Goal: Transaction & Acquisition: Purchase product/service

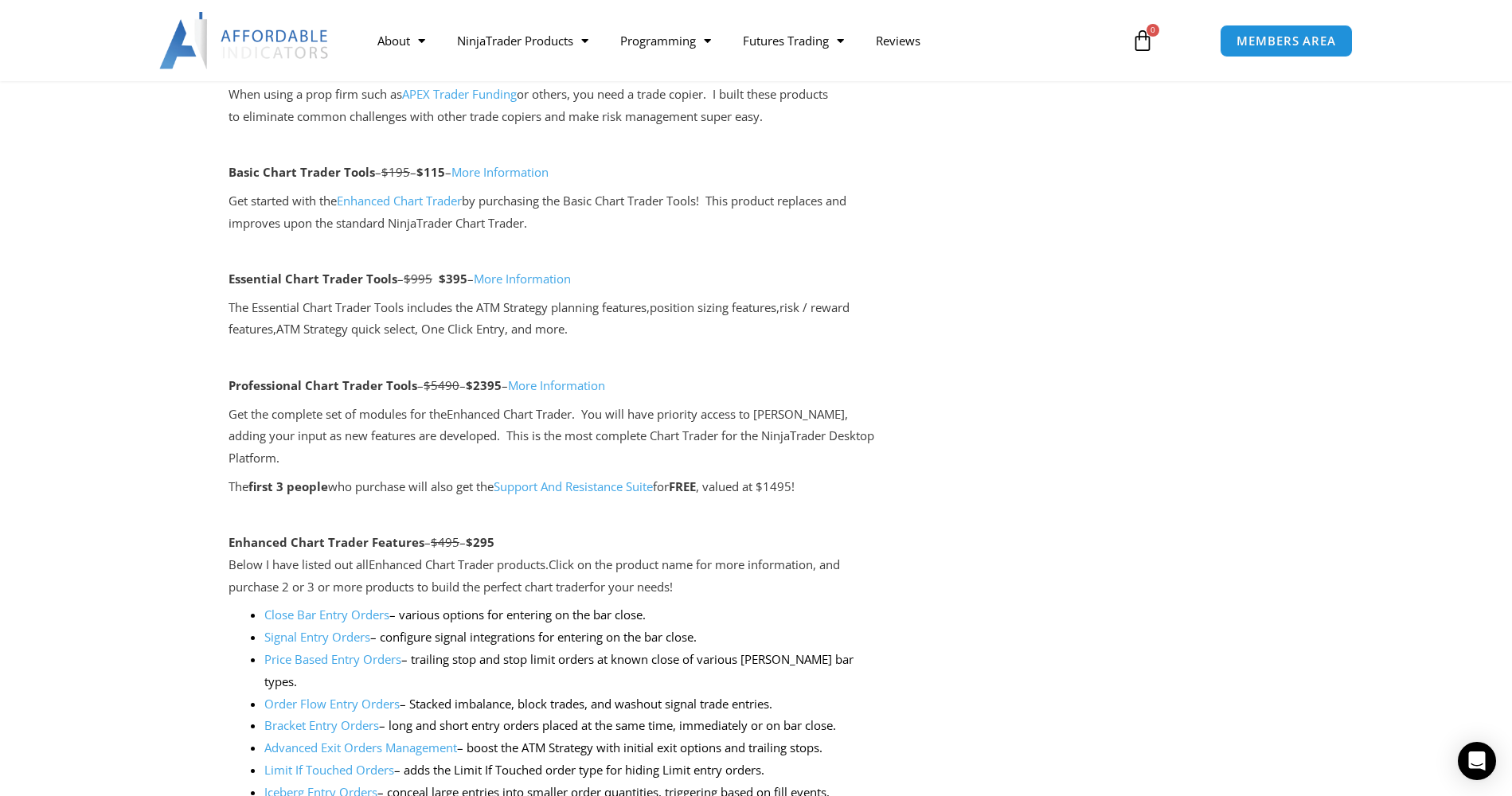
scroll to position [952, 0]
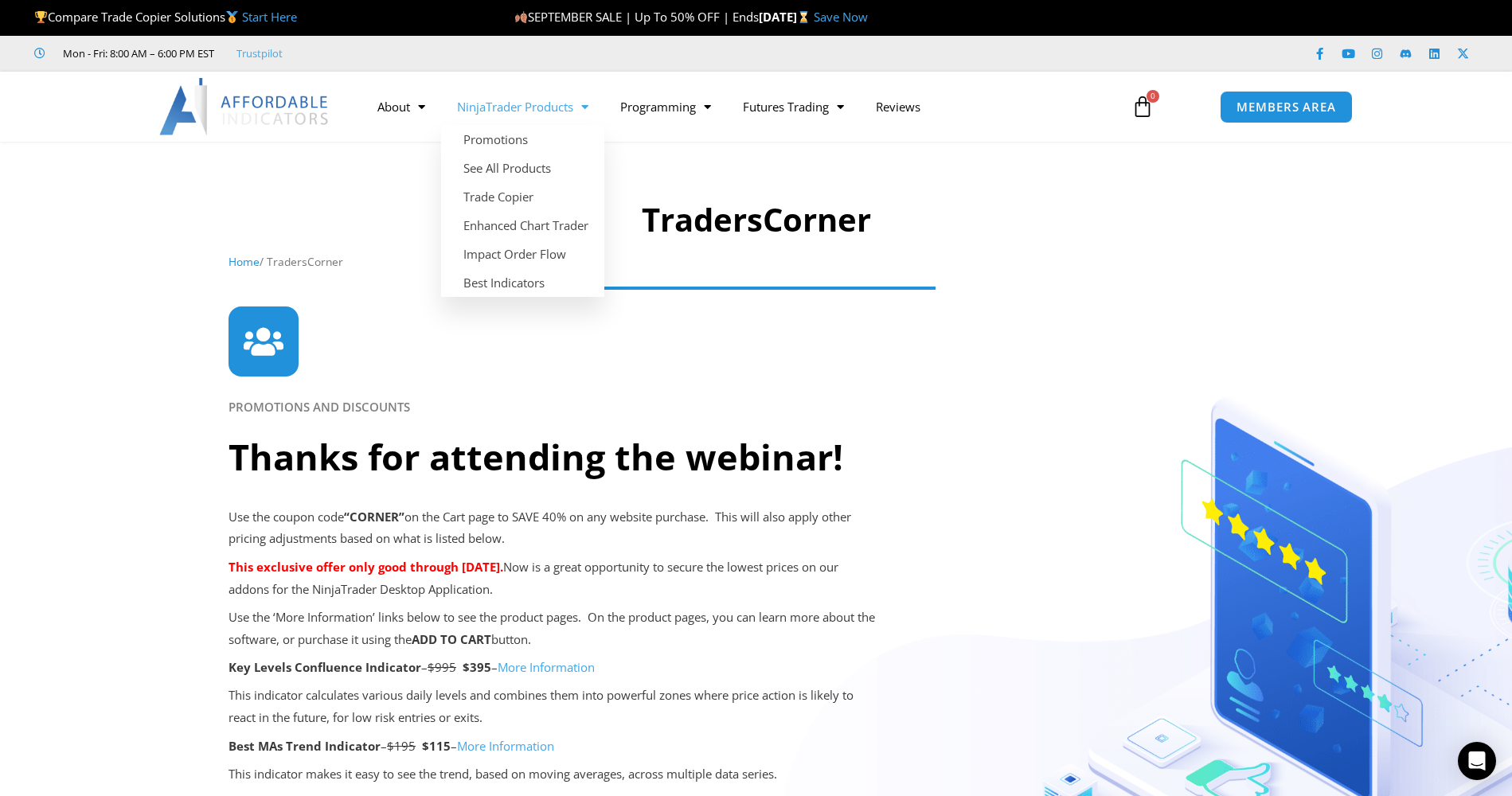
click at [588, 104] on span "Menu" at bounding box center [581, 107] width 16 height 28
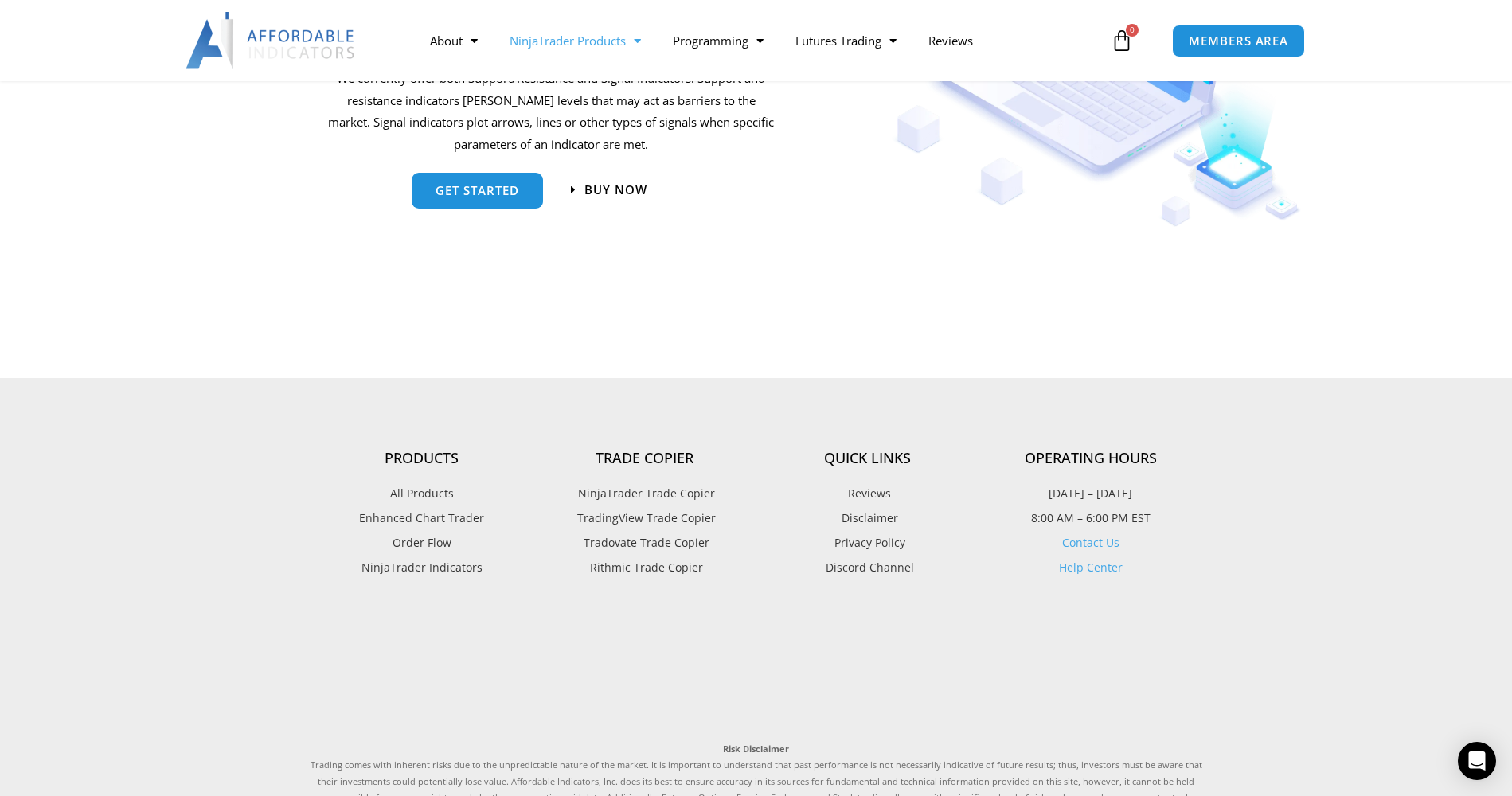
scroll to position [1874, 0]
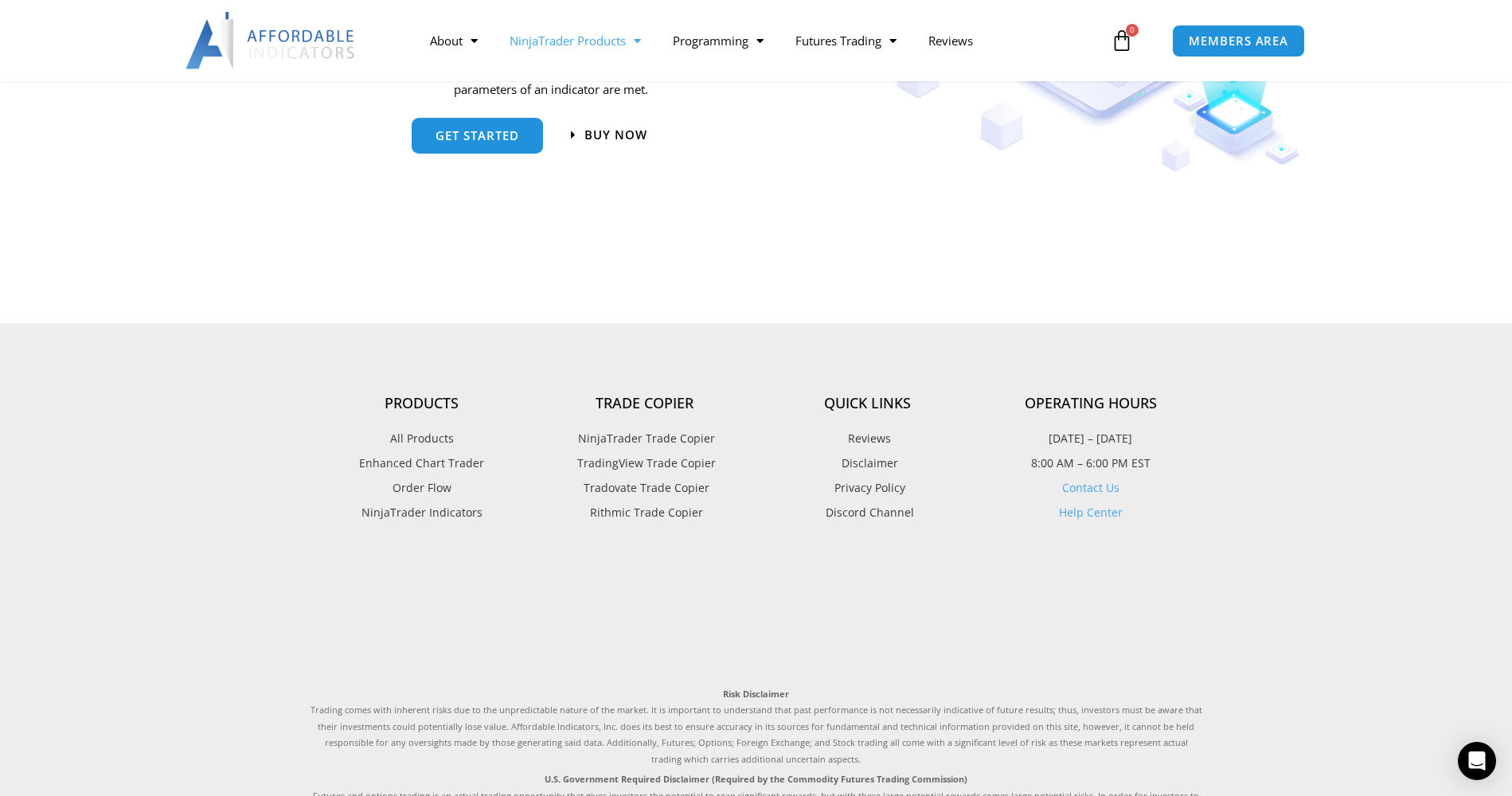
click at [693, 463] on span "TradingView Trade Copier" at bounding box center [645, 463] width 143 height 20
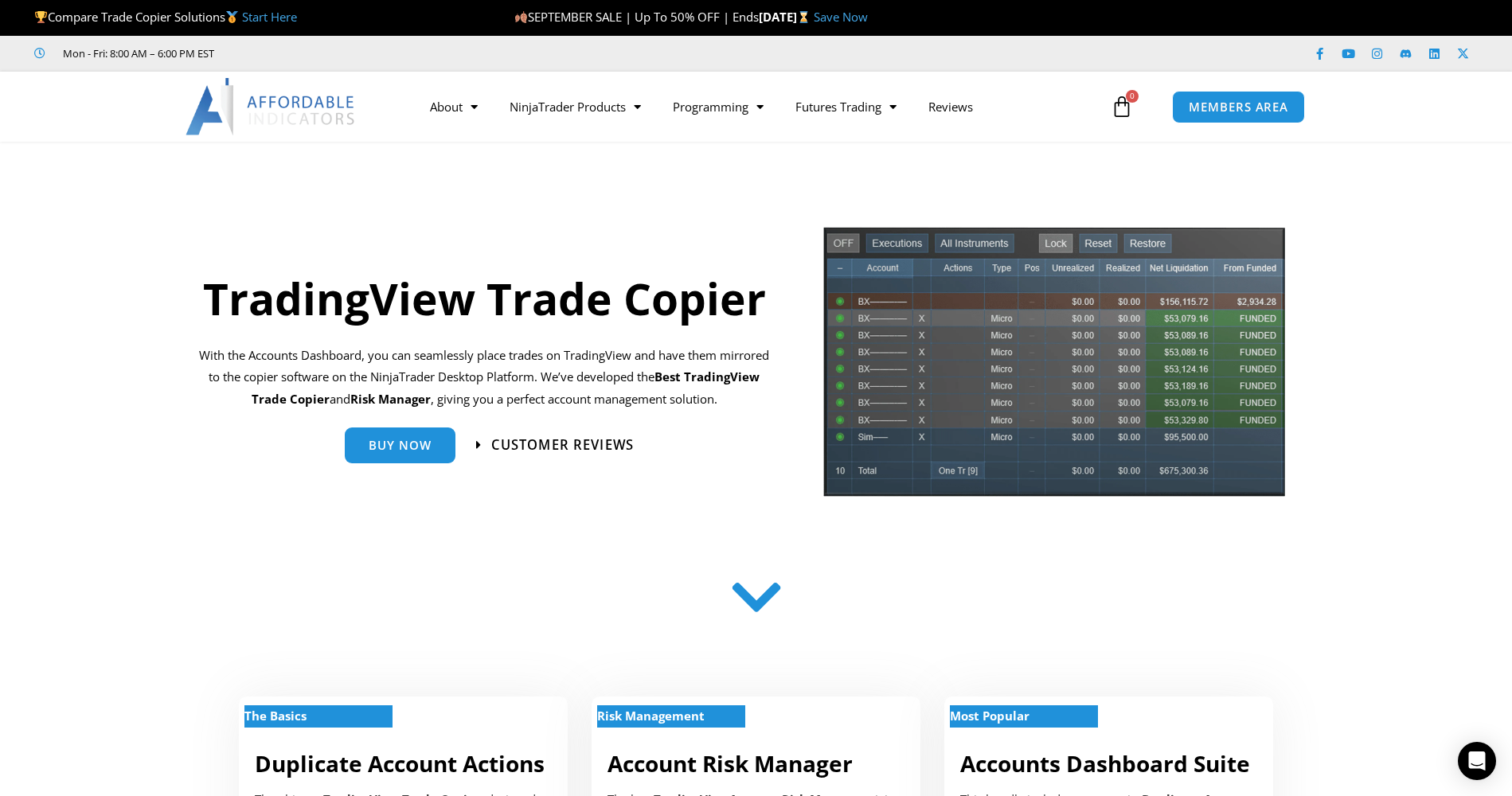
click at [573, 439] on span "Customer Reviews" at bounding box center [562, 445] width 143 height 14
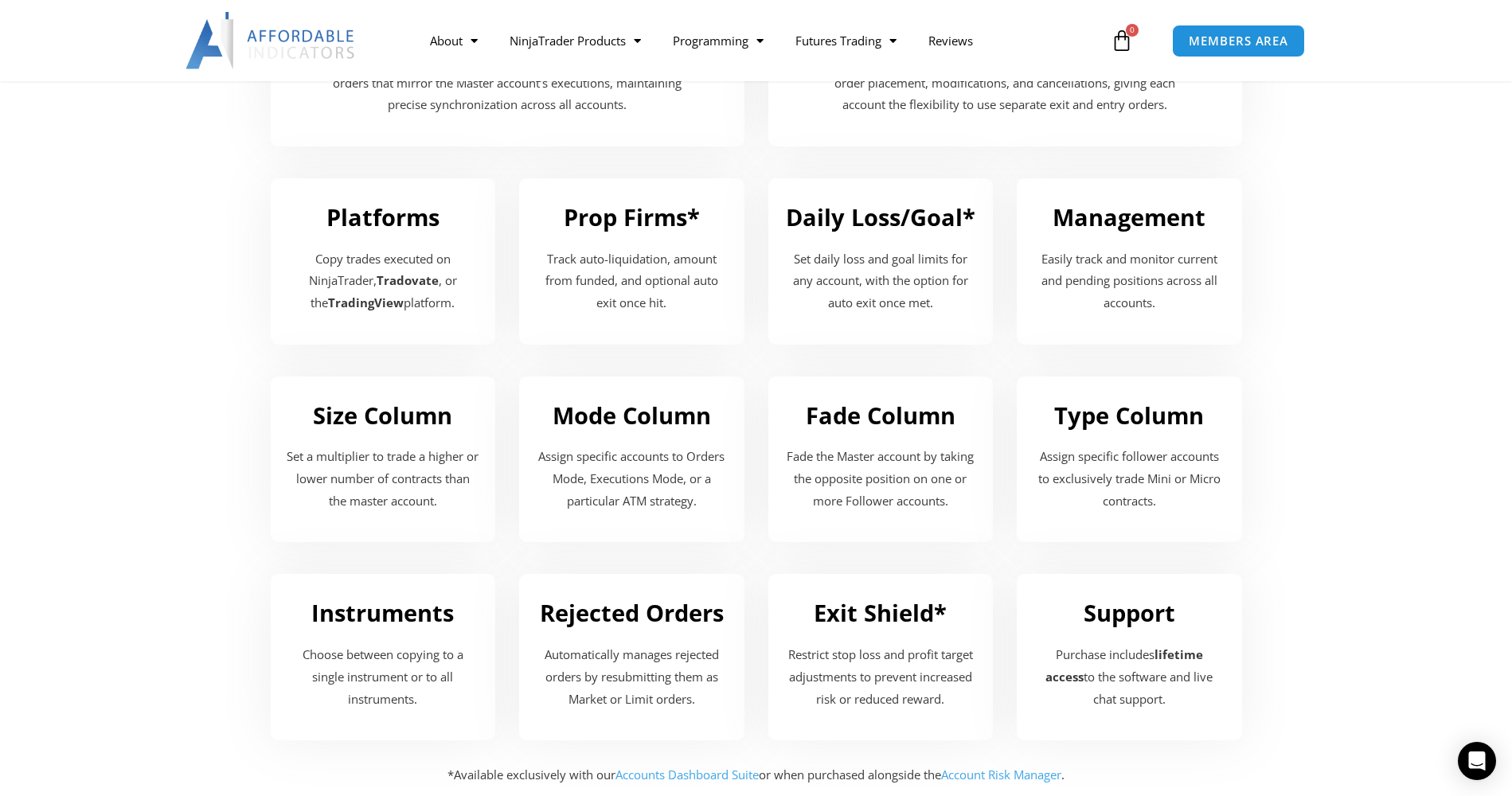
scroll to position [1711, 0]
